Goal: Find specific page/section: Find specific page/section

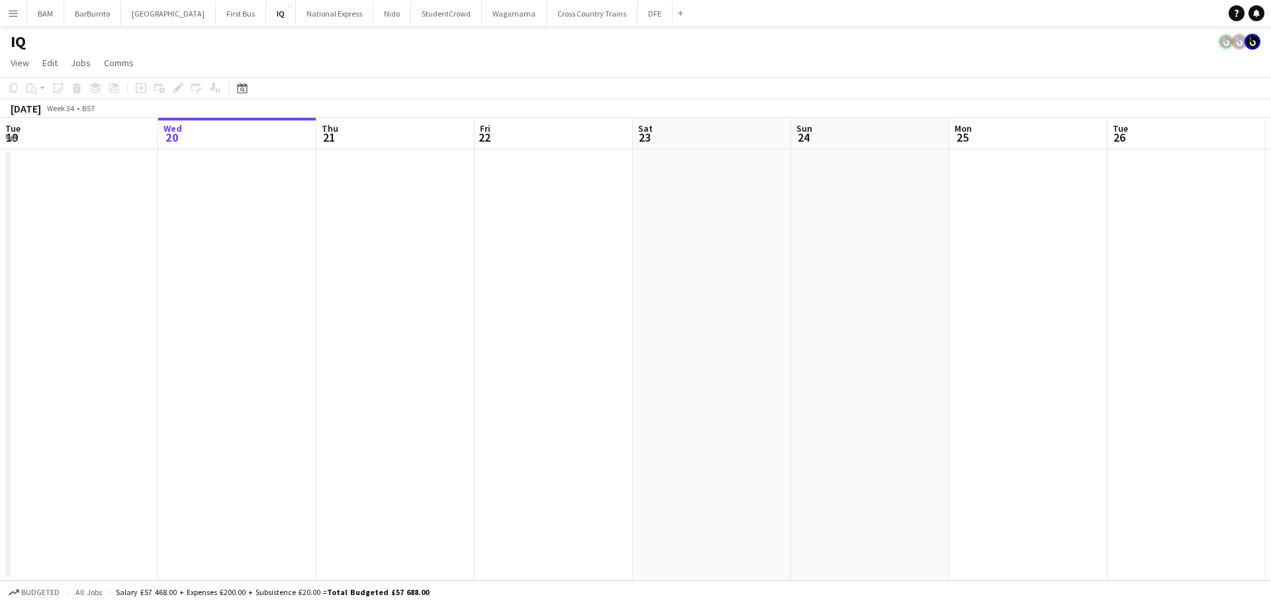
click at [15, 10] on app-icon "Menu" at bounding box center [13, 13] width 11 height 11
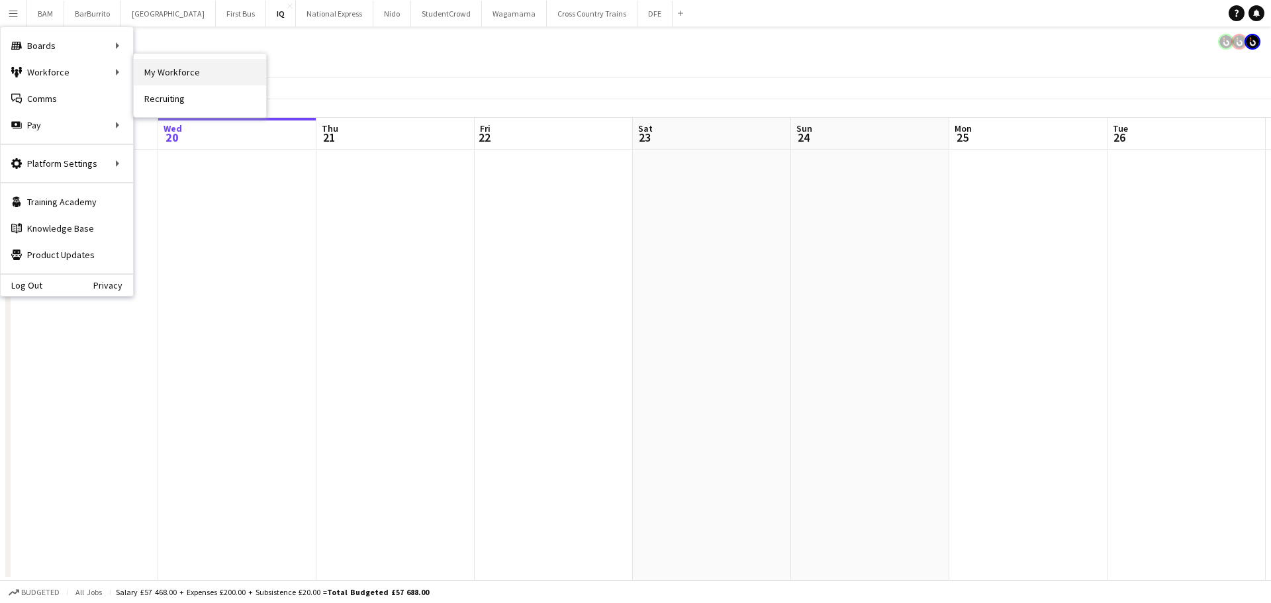
click at [177, 78] on link "My Workforce" at bounding box center [200, 72] width 132 height 26
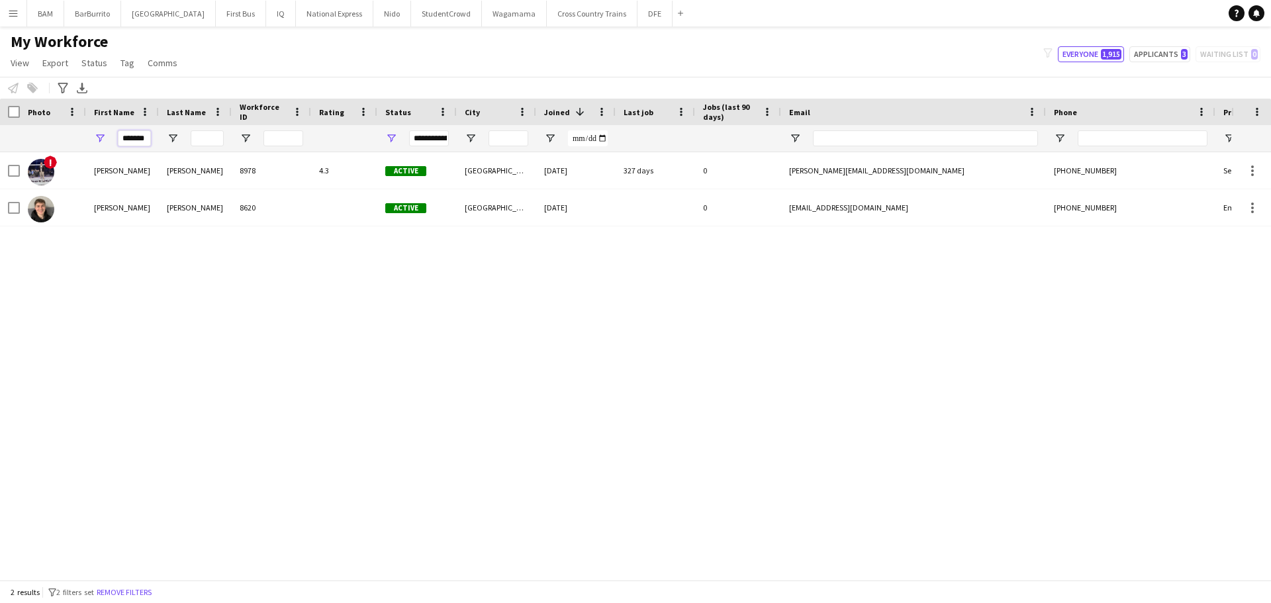
scroll to position [0, 2]
drag, startPoint x: 126, startPoint y: 136, endPoint x: 207, endPoint y: 143, distance: 81.7
click at [207, 143] on div "*******" at bounding box center [717, 138] width 1435 height 26
type input "*"
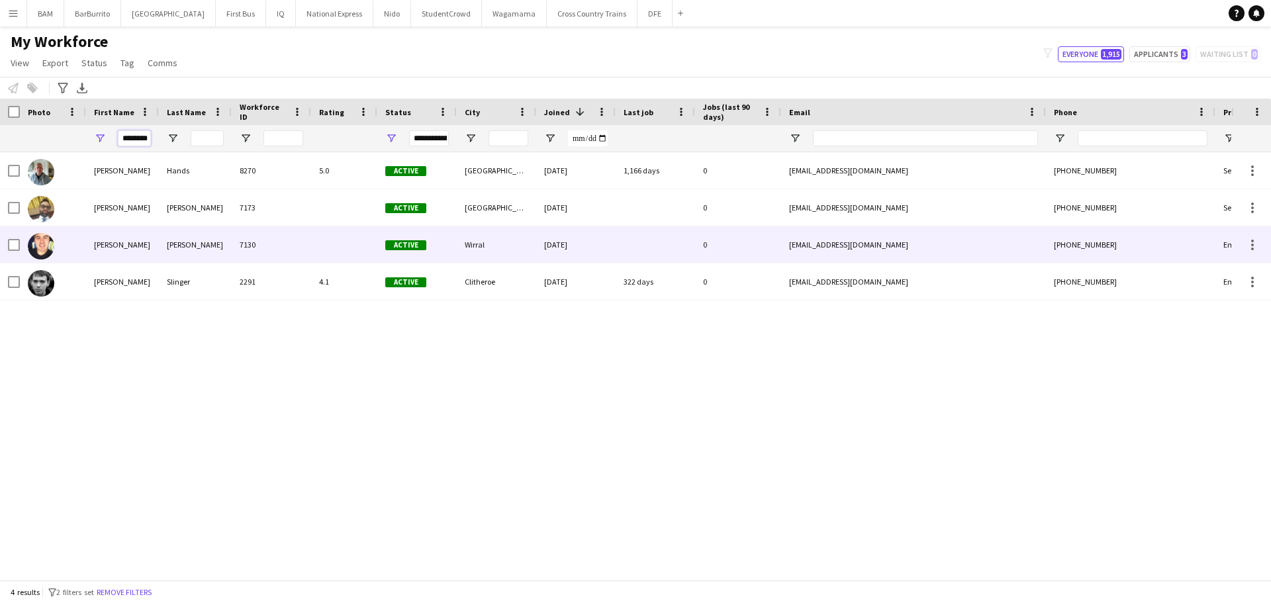
type input "********"
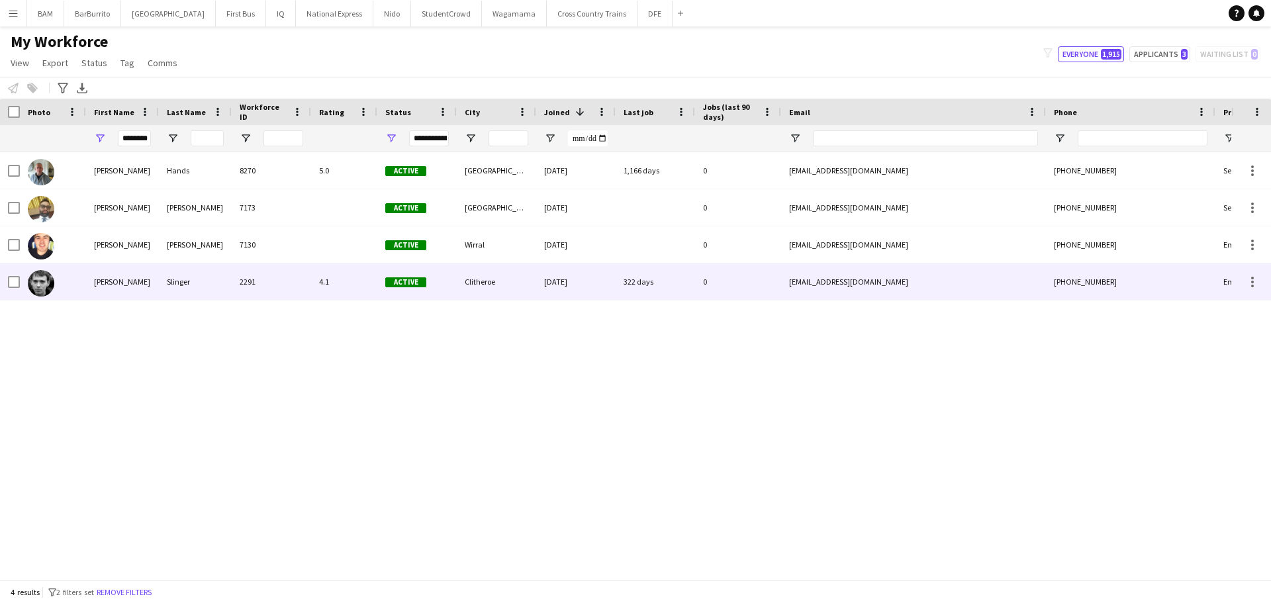
click at [252, 299] on div "2291" at bounding box center [271, 282] width 79 height 36
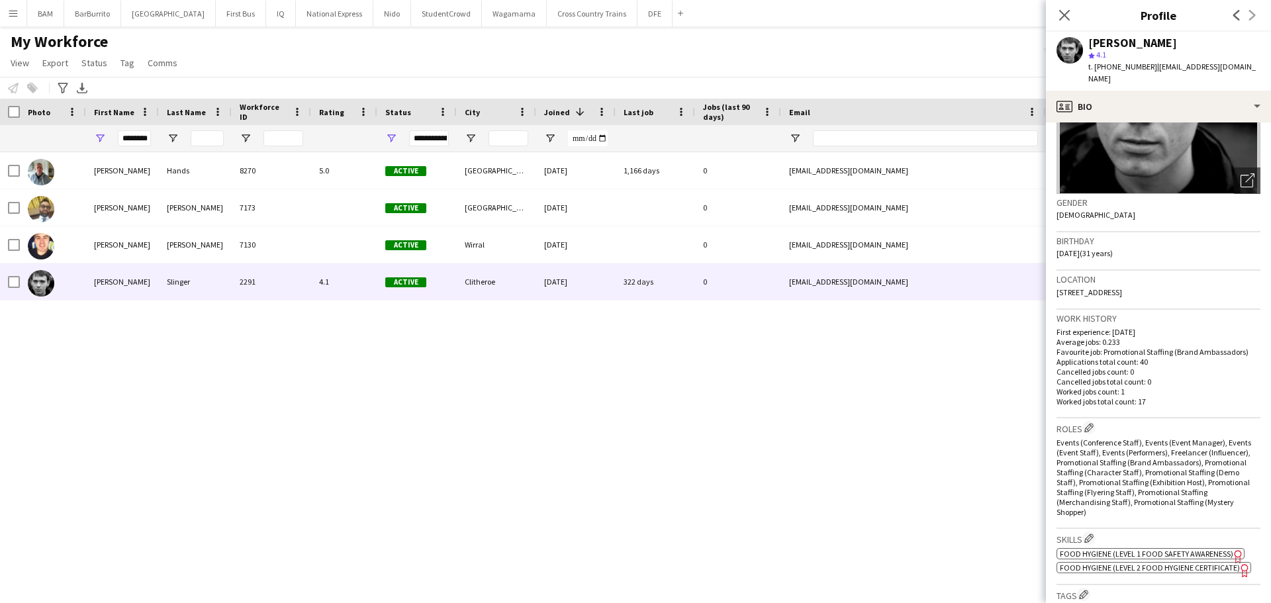
scroll to position [265, 0]
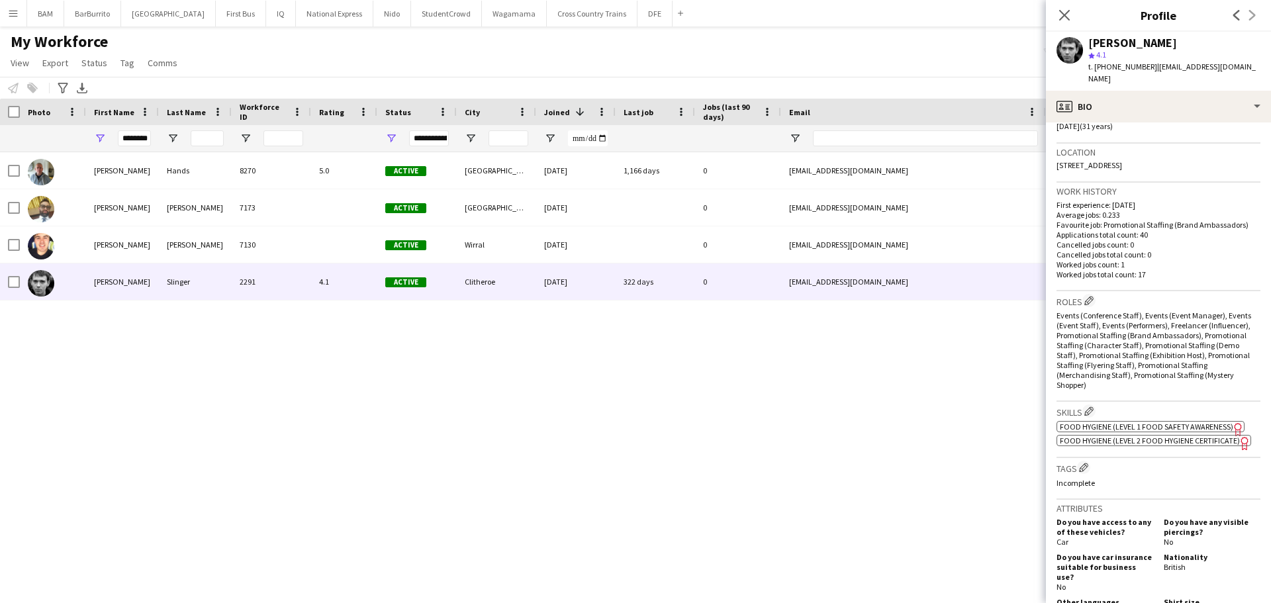
click at [1183, 436] on span "Food Hygiene (Level 2 Food Hygiene Certificate)" at bounding box center [1150, 441] width 180 height 10
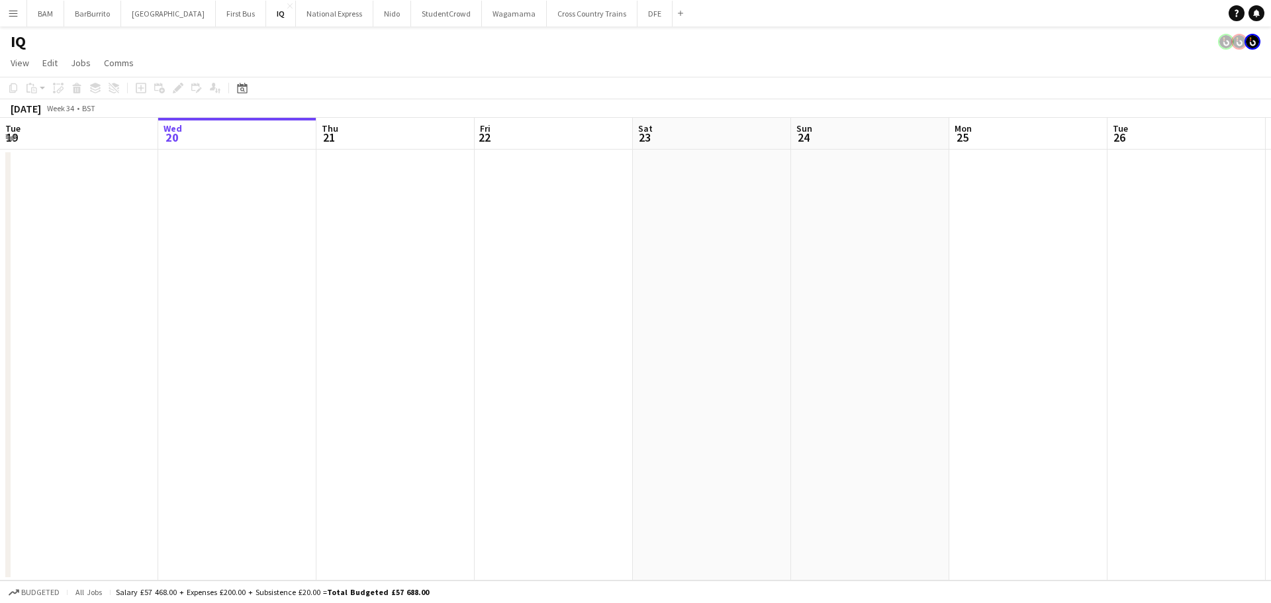
click at [11, 15] on app-icon "Menu" at bounding box center [13, 13] width 11 height 11
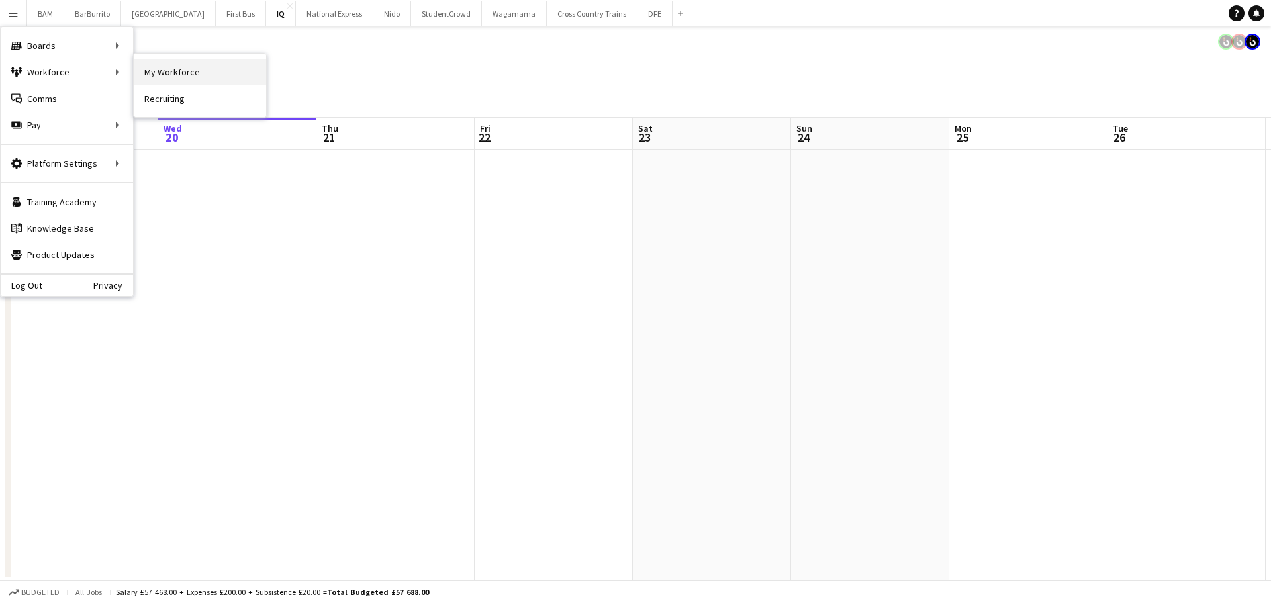
click at [203, 77] on link "My Workforce" at bounding box center [200, 72] width 132 height 26
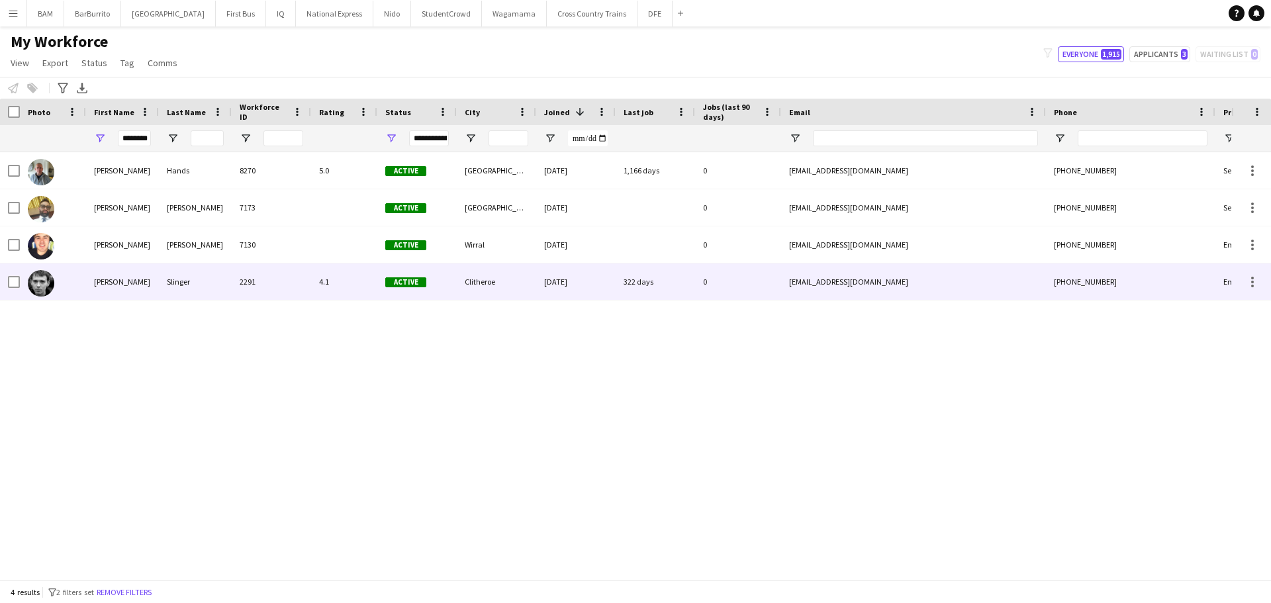
click at [199, 283] on div "Slinger" at bounding box center [195, 282] width 73 height 36
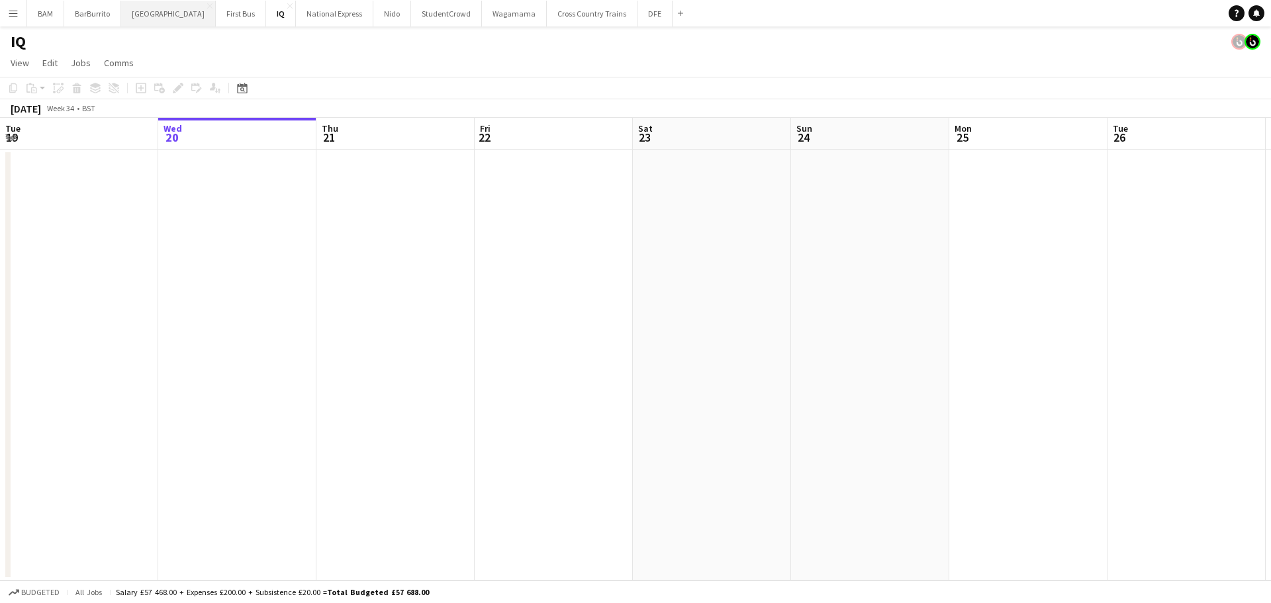
click at [154, 18] on button "Boux Avenue Close" at bounding box center [168, 14] width 95 height 26
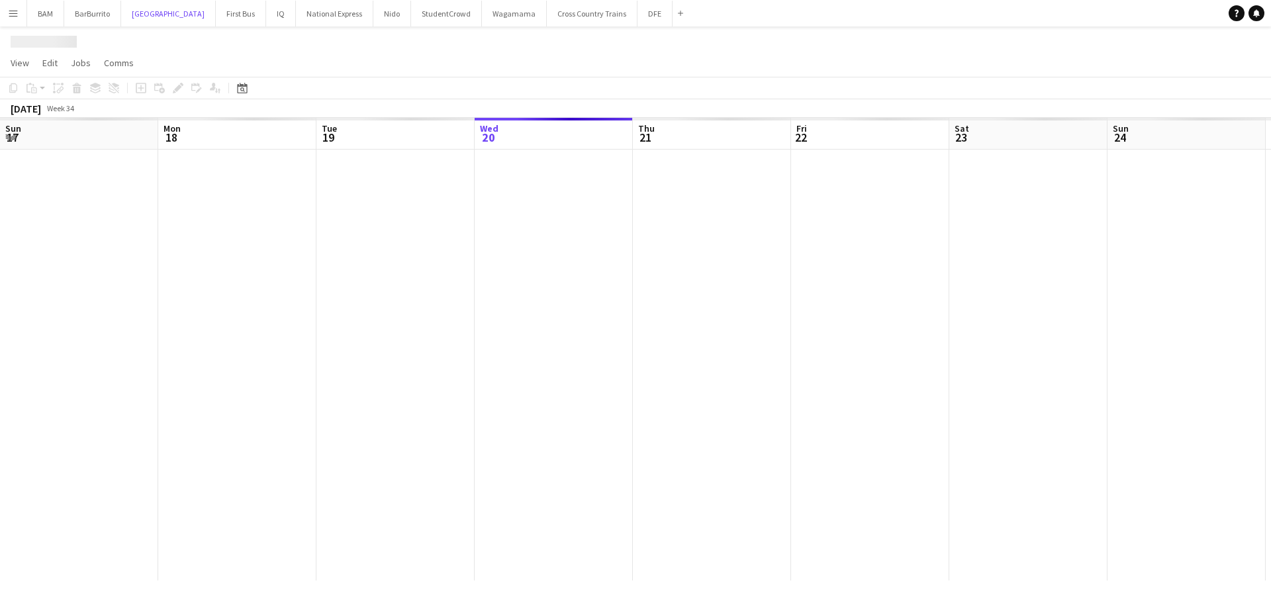
scroll to position [0, 316]
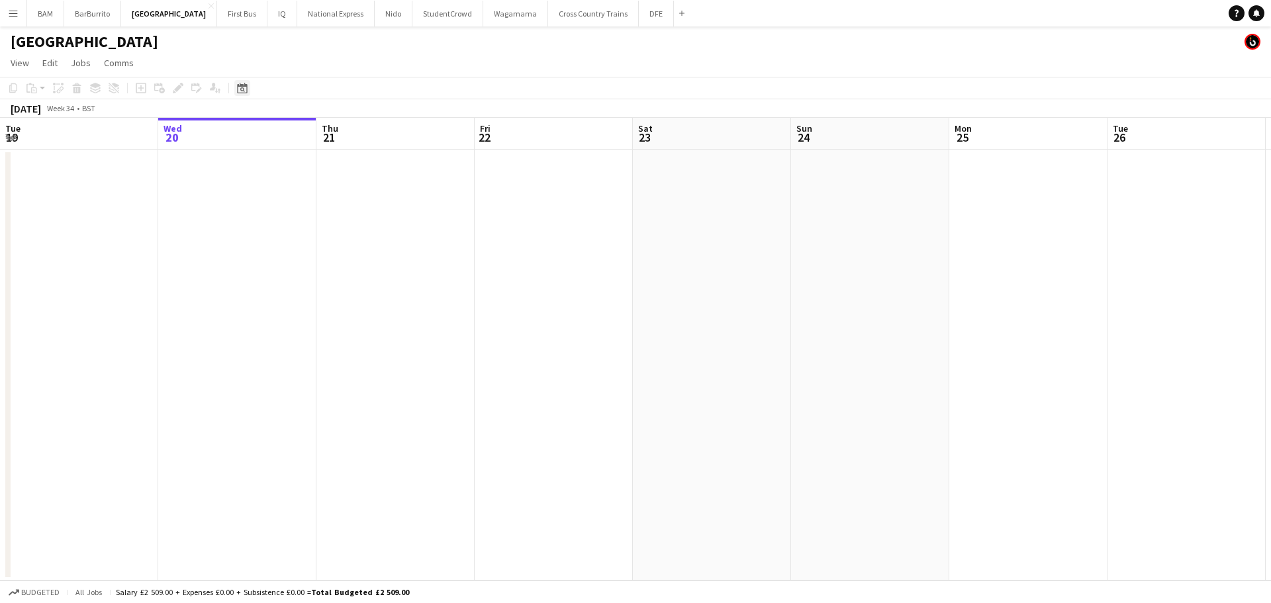
click at [247, 90] on icon at bounding box center [242, 88] width 10 height 11
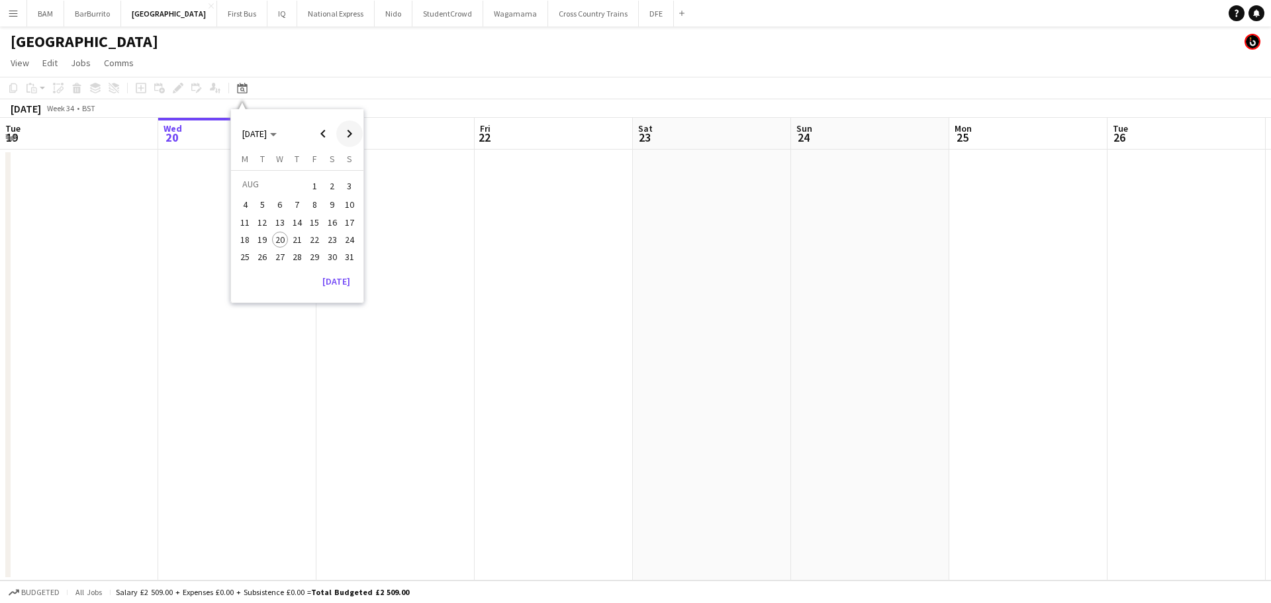
click at [350, 129] on span "Next month" at bounding box center [349, 134] width 26 height 26
click at [253, 248] on button "22" at bounding box center [244, 253] width 17 height 17
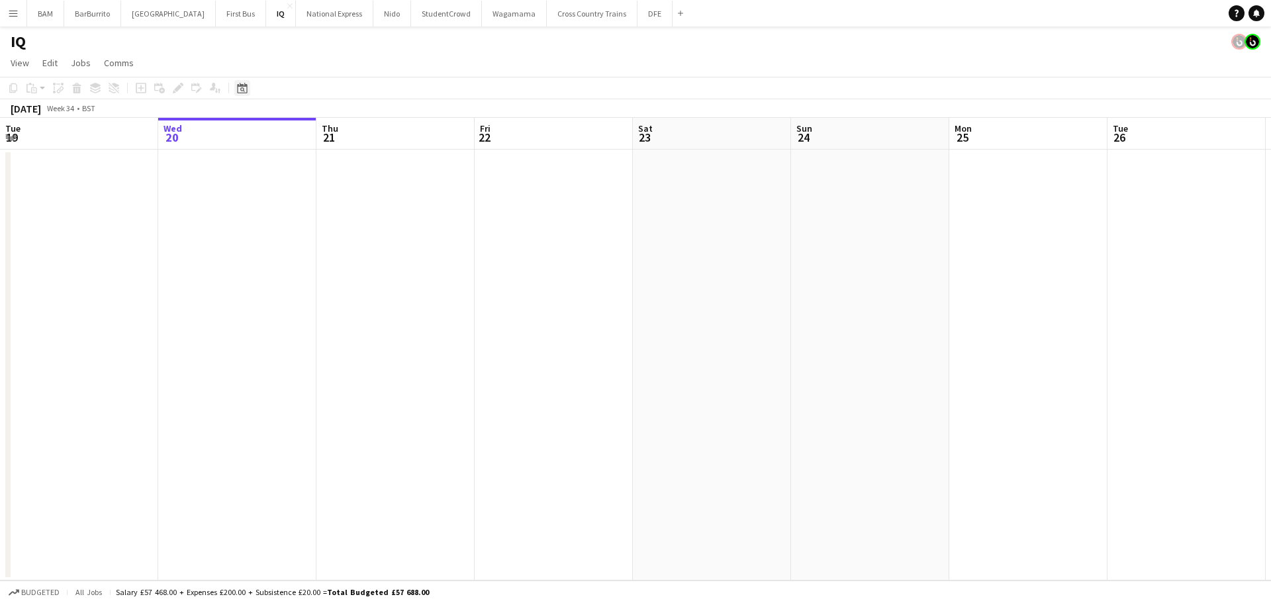
click at [240, 85] on icon "Date picker" at bounding box center [242, 88] width 11 height 11
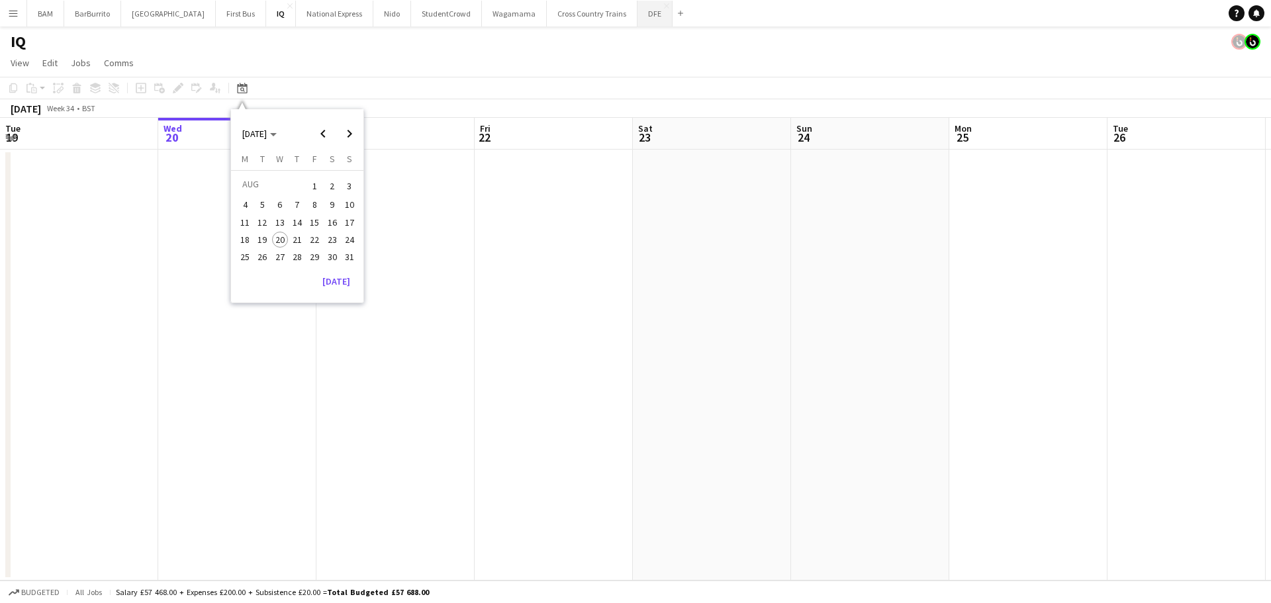
click at [638, 15] on button "DFE Close" at bounding box center [655, 14] width 35 height 26
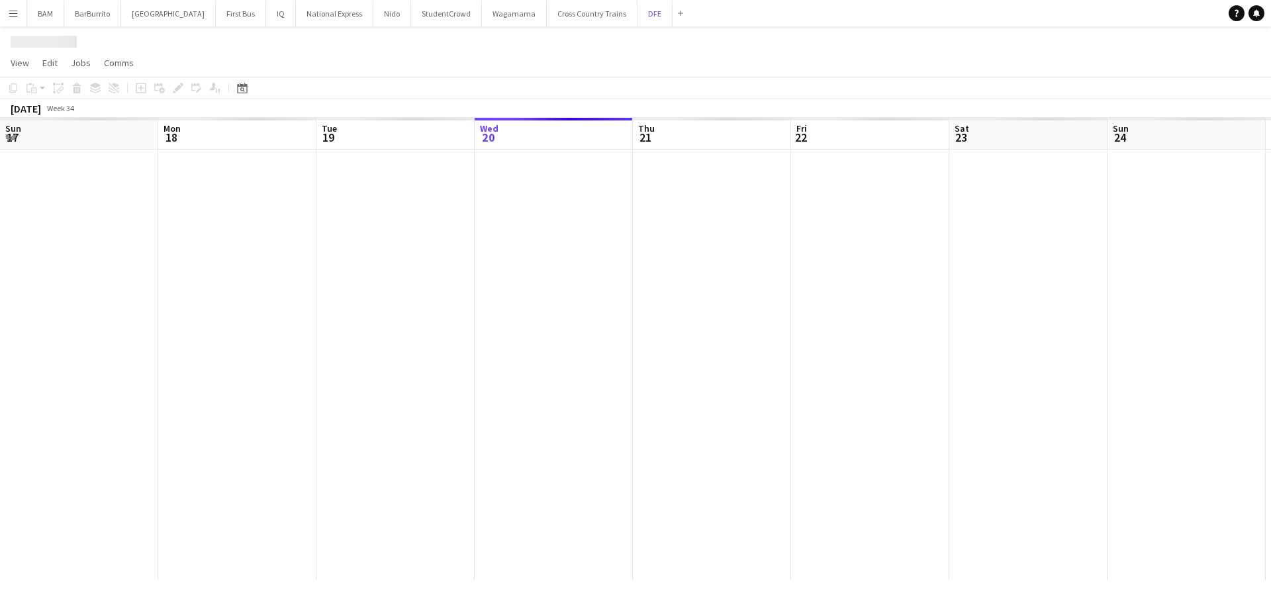
scroll to position [0, 316]
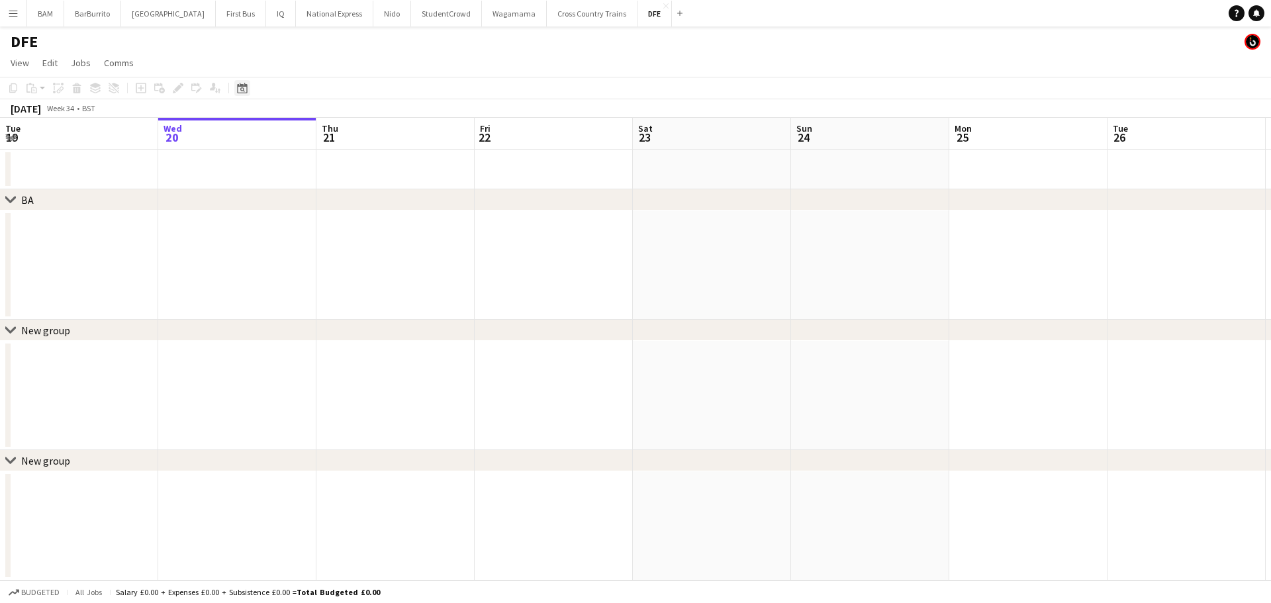
click at [240, 87] on icon "Date picker" at bounding box center [242, 88] width 11 height 11
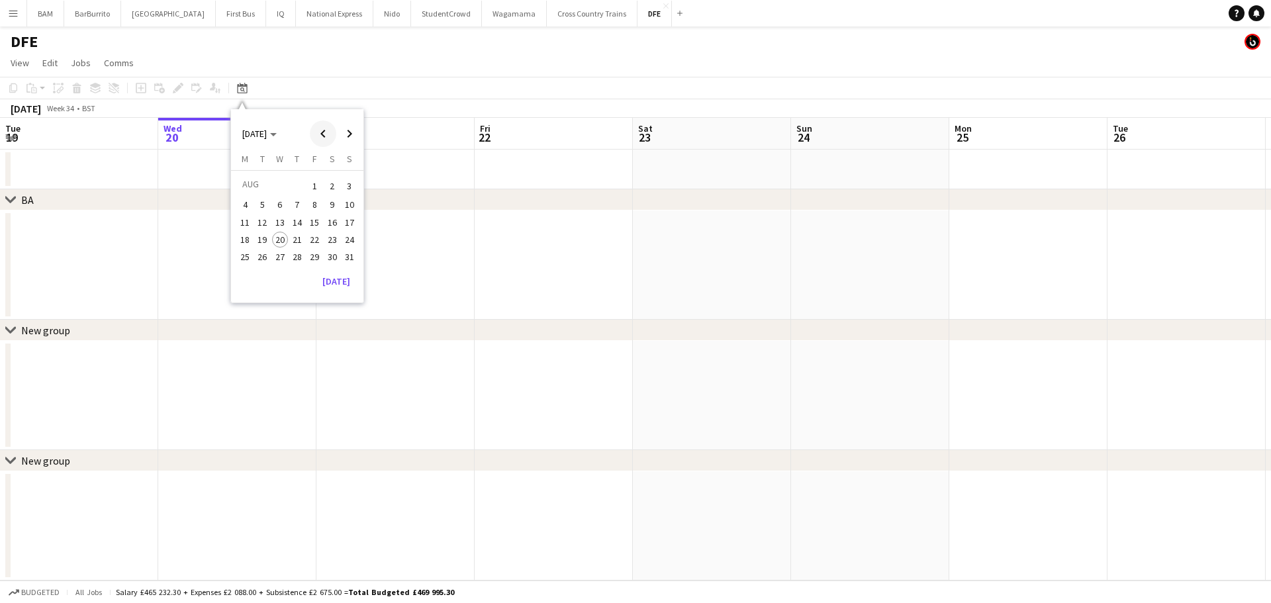
click at [325, 136] on span "Previous month" at bounding box center [323, 134] width 26 height 26
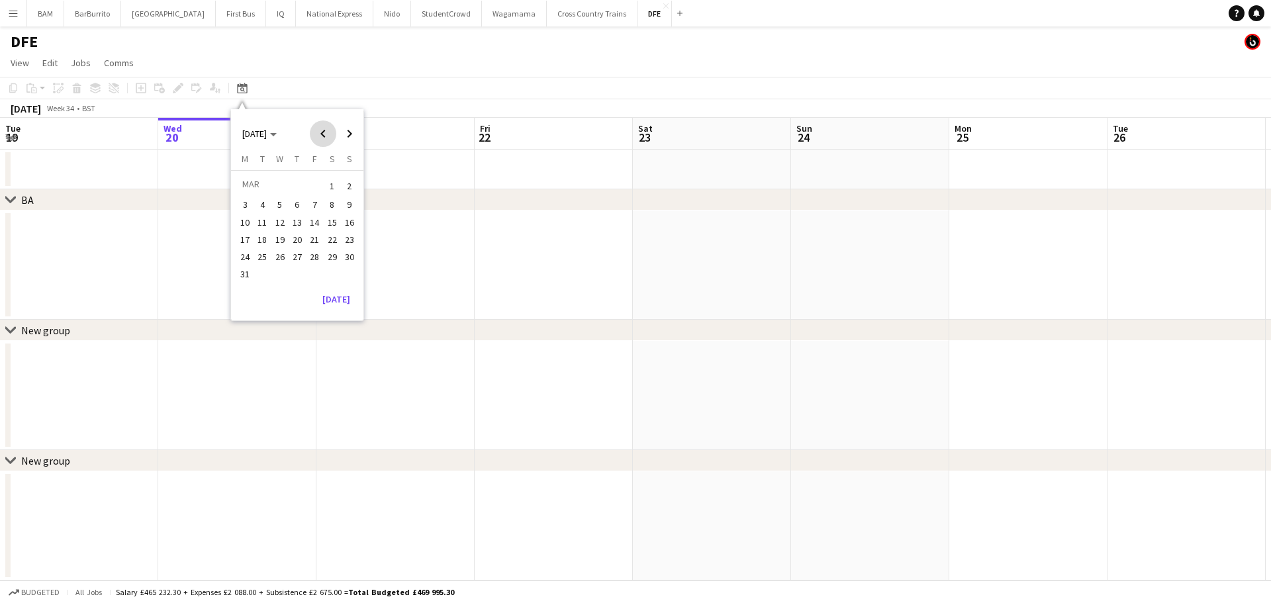
click at [325, 136] on span "Previous month" at bounding box center [323, 134] width 26 height 26
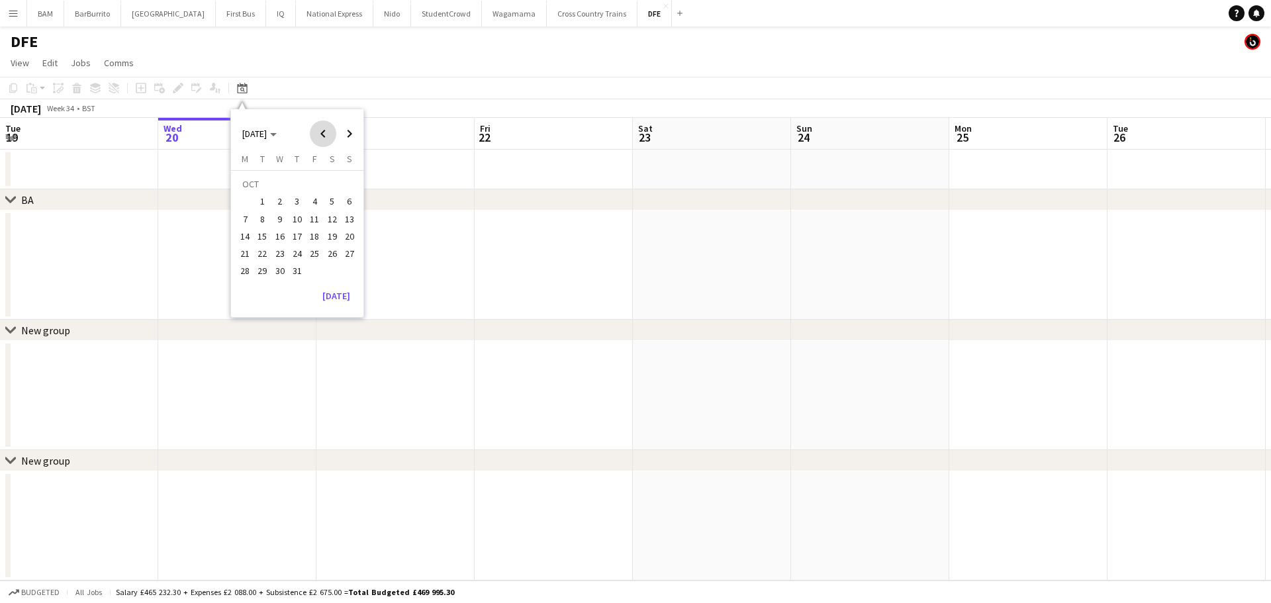
click at [325, 136] on span "Previous month" at bounding box center [323, 134] width 26 height 26
click at [336, 133] on span "Next month" at bounding box center [349, 134] width 26 height 26
click at [344, 240] on span "22" at bounding box center [350, 240] width 16 height 16
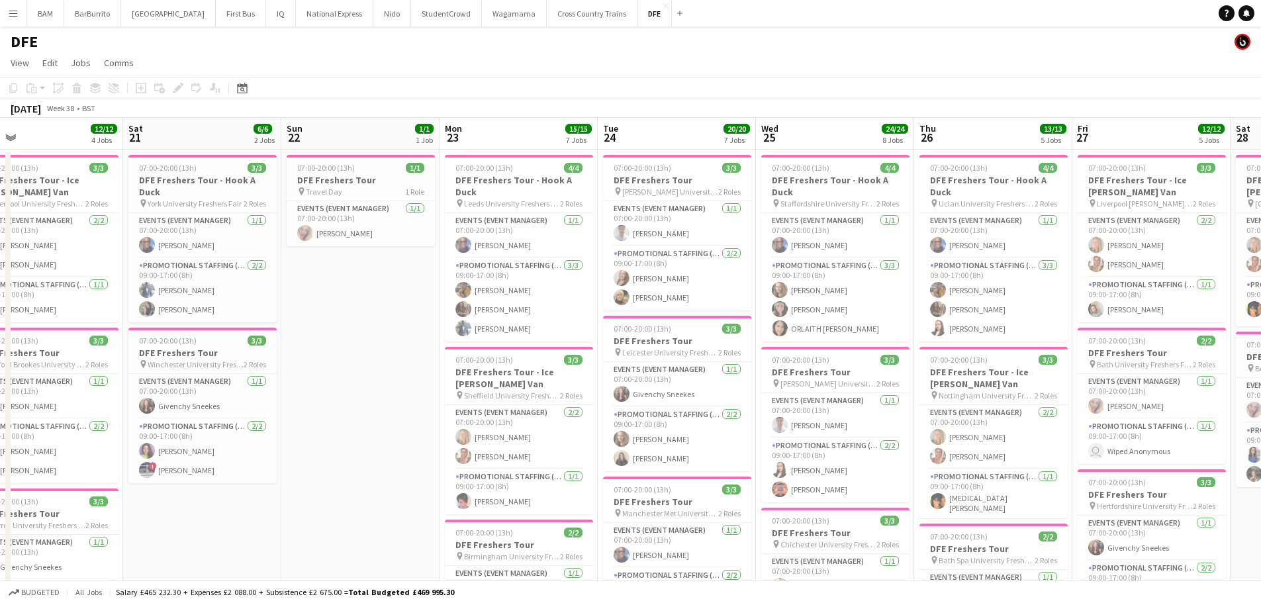
scroll to position [0, 488]
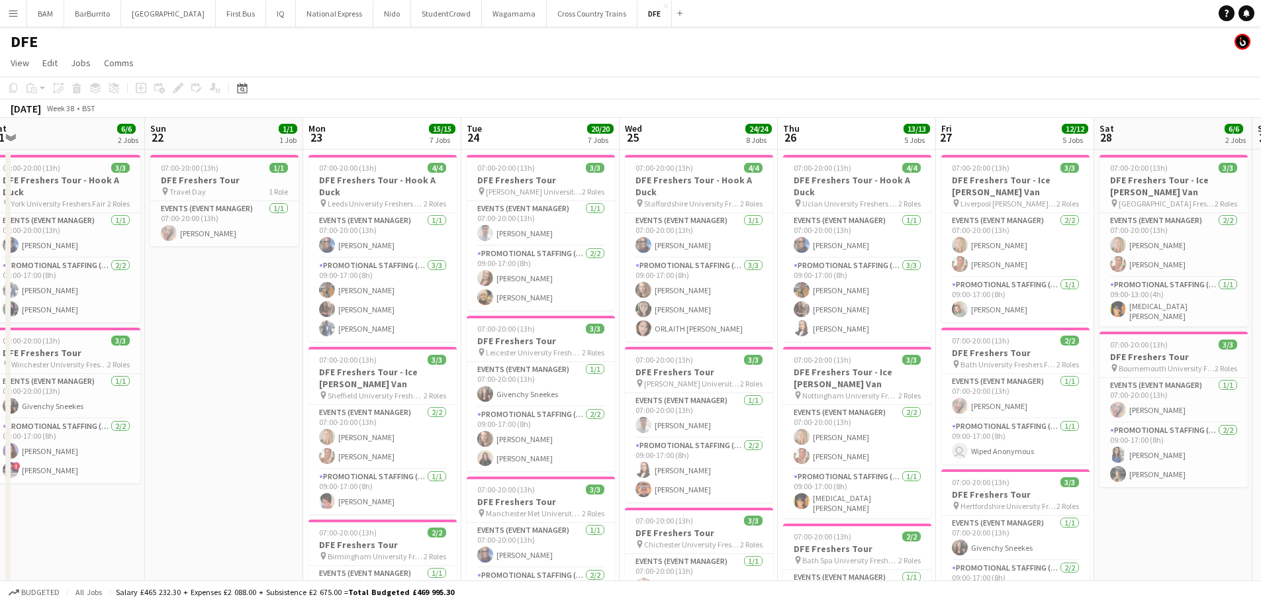
drag, startPoint x: 480, startPoint y: 292, endPoint x: 289, endPoint y: 278, distance: 191.2
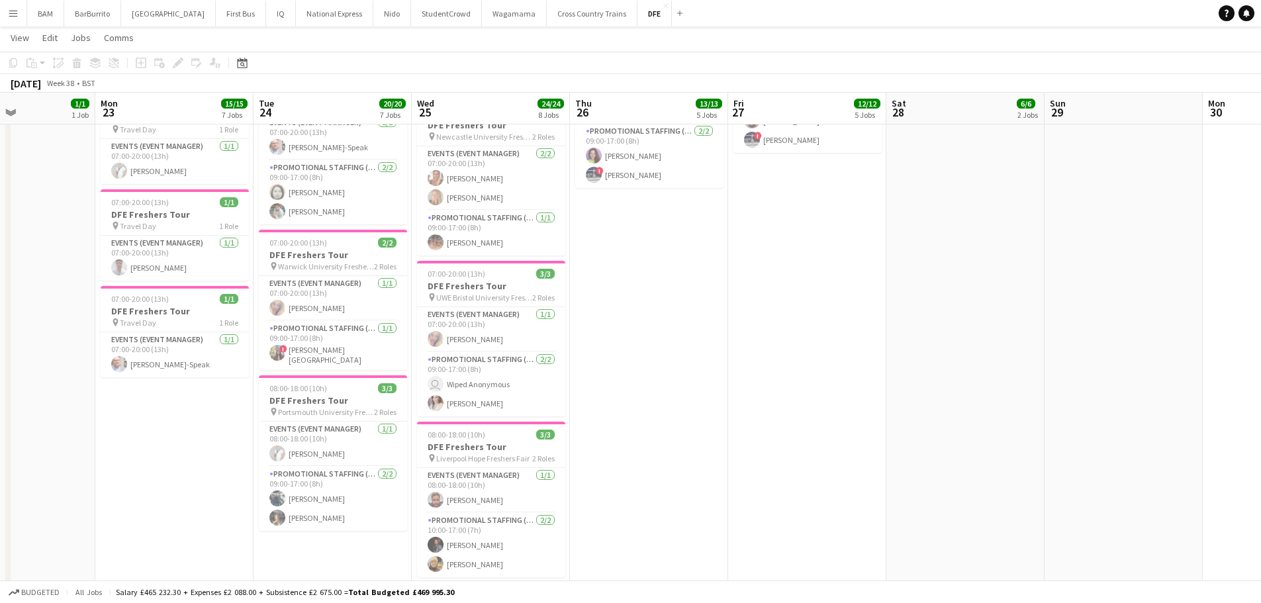
scroll to position [0, 392]
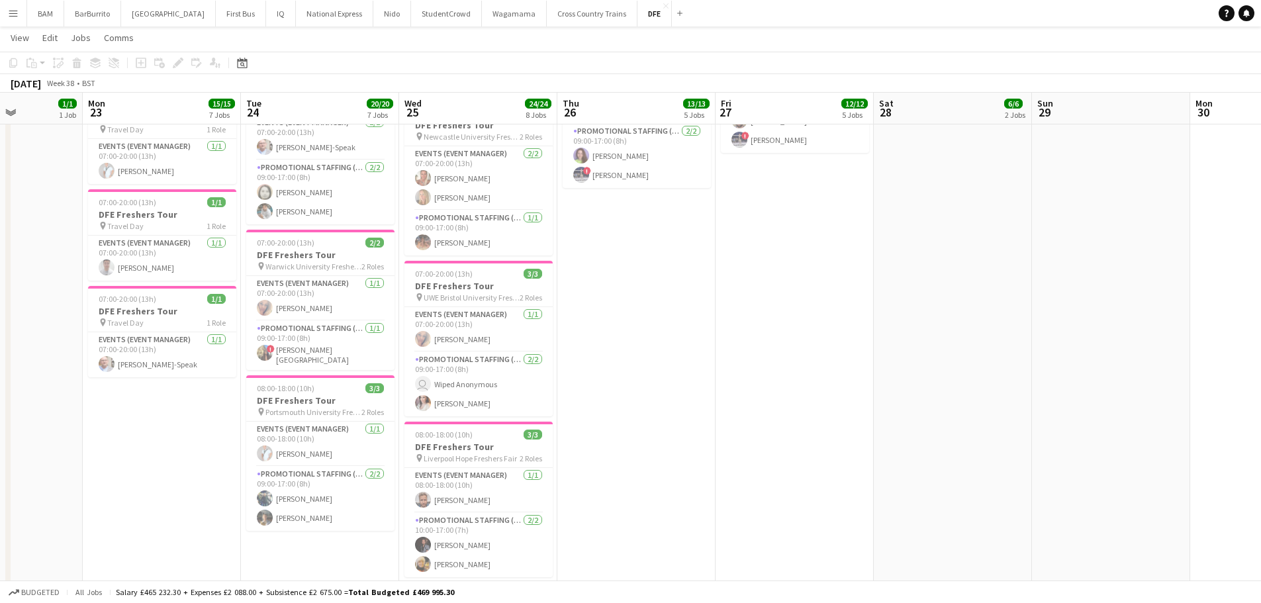
drag, startPoint x: 857, startPoint y: 384, endPoint x: 647, endPoint y: 364, distance: 210.8
click at [647, 364] on app-calendar-viewport "Fri 20 12/12 4 Jobs Sat 21 6/6 2 Jobs Sun 22 1/1 1 Job Mon 23 15/15 7 Jobs Tue …" at bounding box center [630, 276] width 1261 height 1906
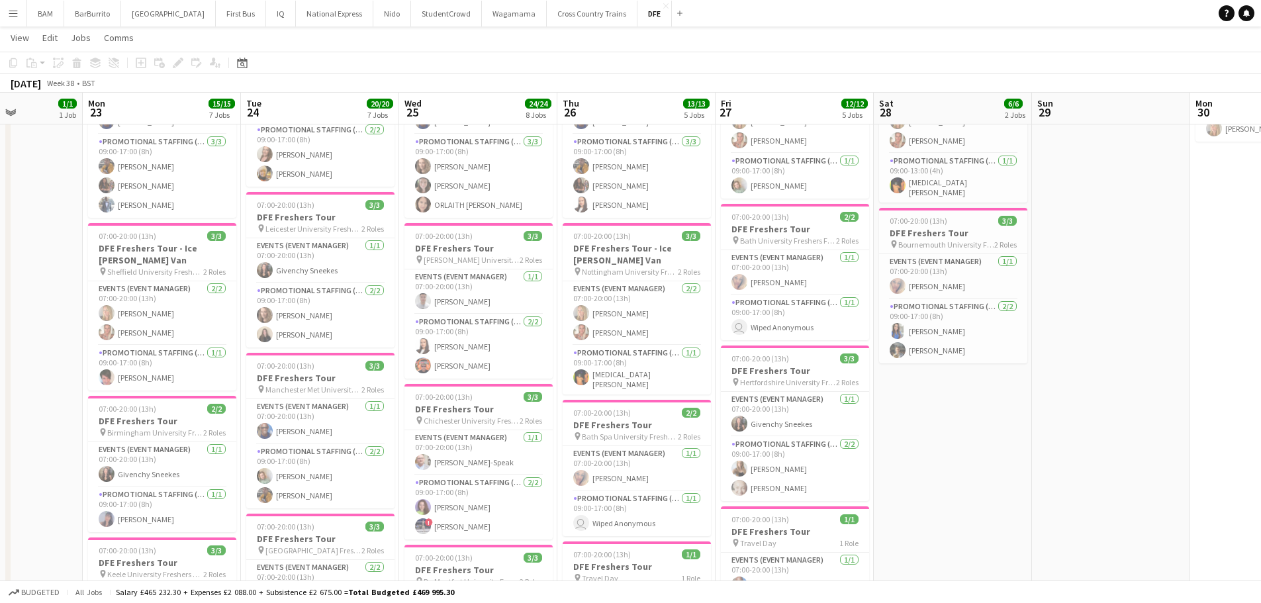
scroll to position [0, 0]
